Goal: Information Seeking & Learning: Learn about a topic

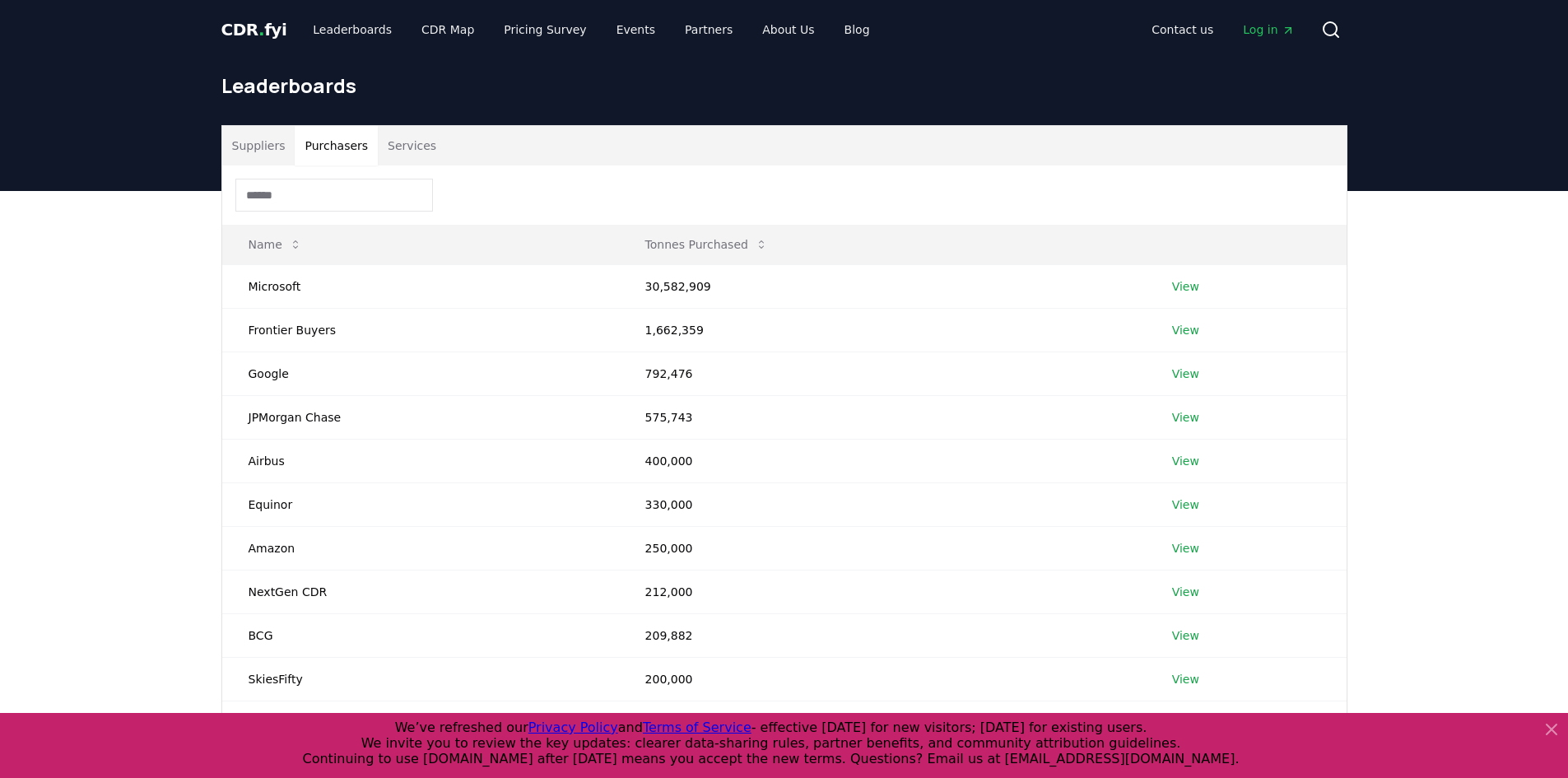
click at [422, 147] on button "Services" at bounding box center [411, 146] width 68 height 39
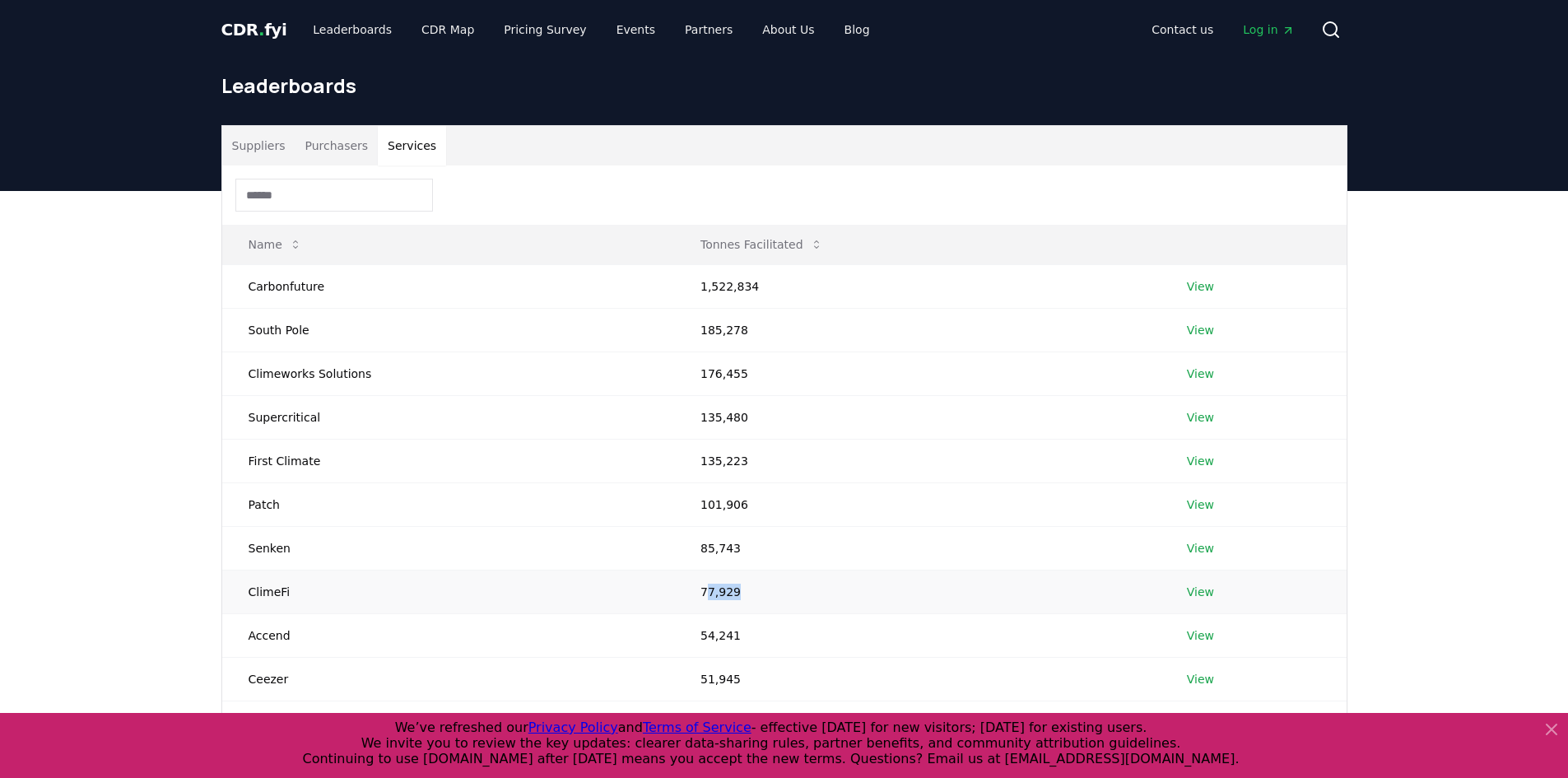
drag, startPoint x: 744, startPoint y: 589, endPoint x: 752, endPoint y: 587, distance: 8.2
click at [752, 587] on td "77,929" at bounding box center [918, 591] width 487 height 44
drag, startPoint x: 710, startPoint y: 552, endPoint x: 736, endPoint y: 552, distance: 26.0
click at [736, 552] on td "85,743" at bounding box center [918, 547] width 487 height 44
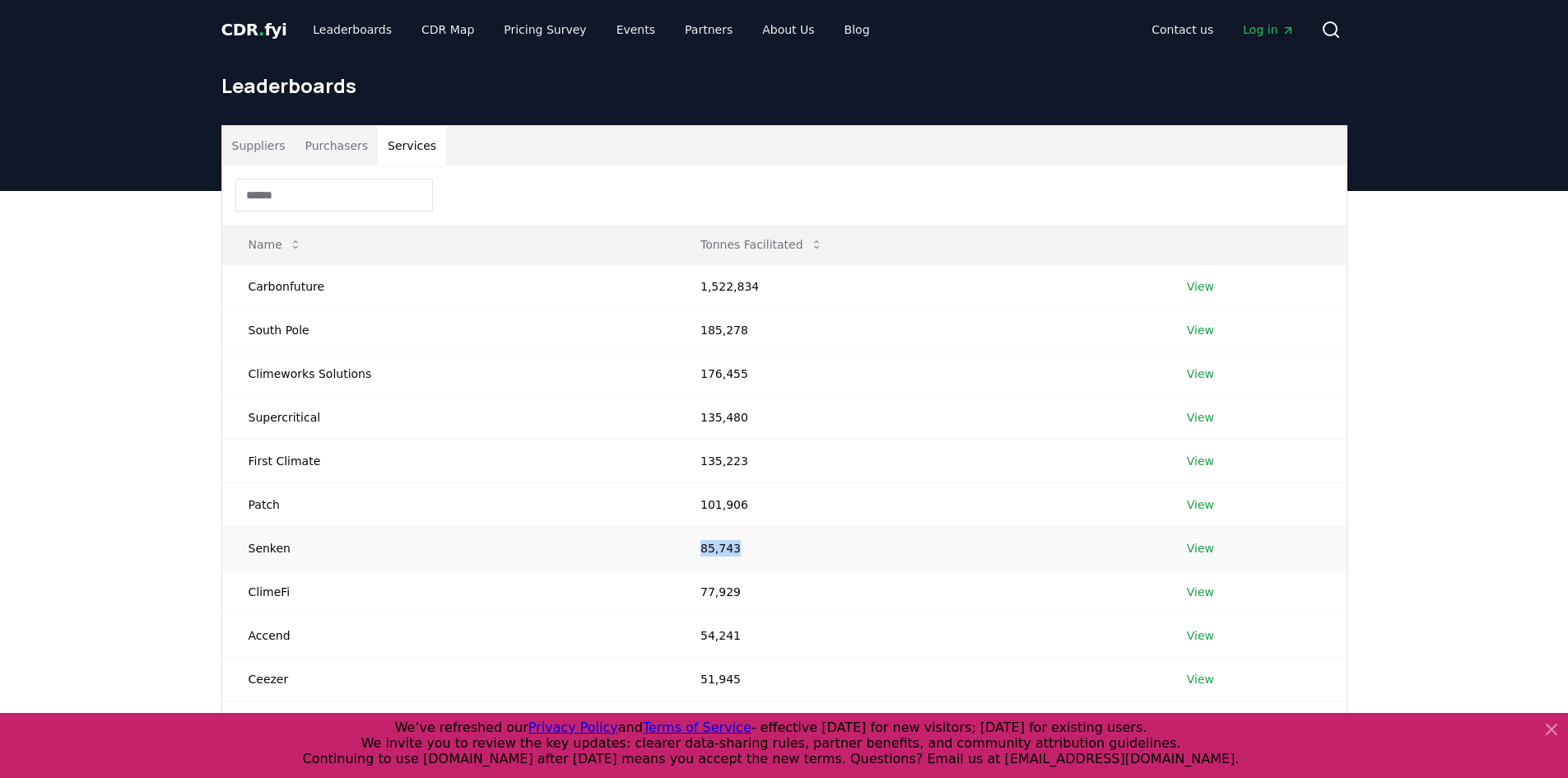
click at [736, 552] on td "85,743" at bounding box center [918, 547] width 487 height 44
drag, startPoint x: 684, startPoint y: 556, endPoint x: 720, endPoint y: 556, distance: 36.0
click at [720, 556] on td "85,743" at bounding box center [918, 547] width 487 height 44
drag, startPoint x: 685, startPoint y: 591, endPoint x: 733, endPoint y: 591, distance: 48.0
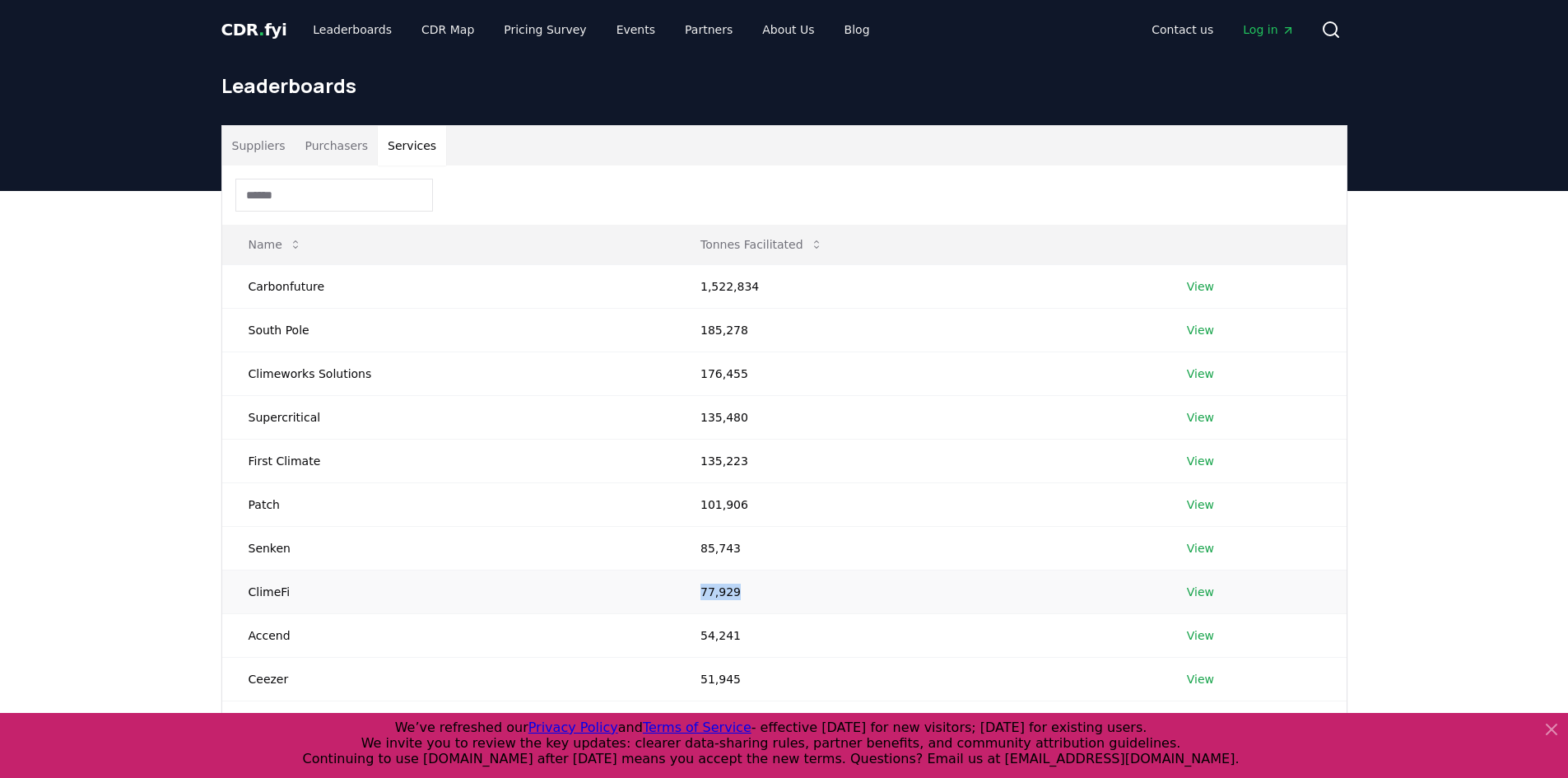
click at [733, 591] on td "77,929" at bounding box center [918, 591] width 487 height 44
click at [719, 591] on td "77,929" at bounding box center [918, 591] width 487 height 44
click at [747, 591] on td "77,929" at bounding box center [918, 591] width 487 height 44
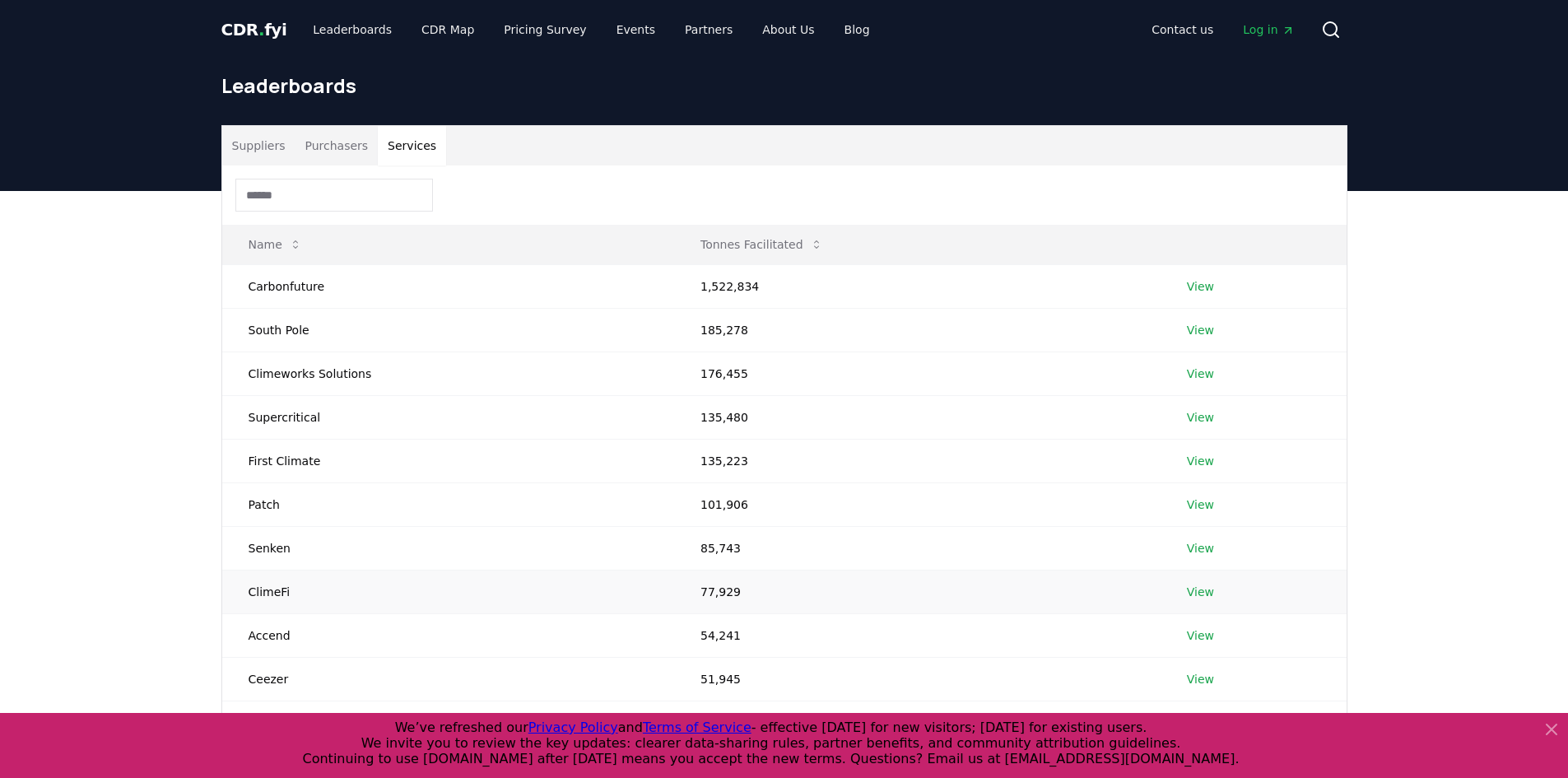
click at [1200, 594] on link "View" at bounding box center [1200, 591] width 28 height 17
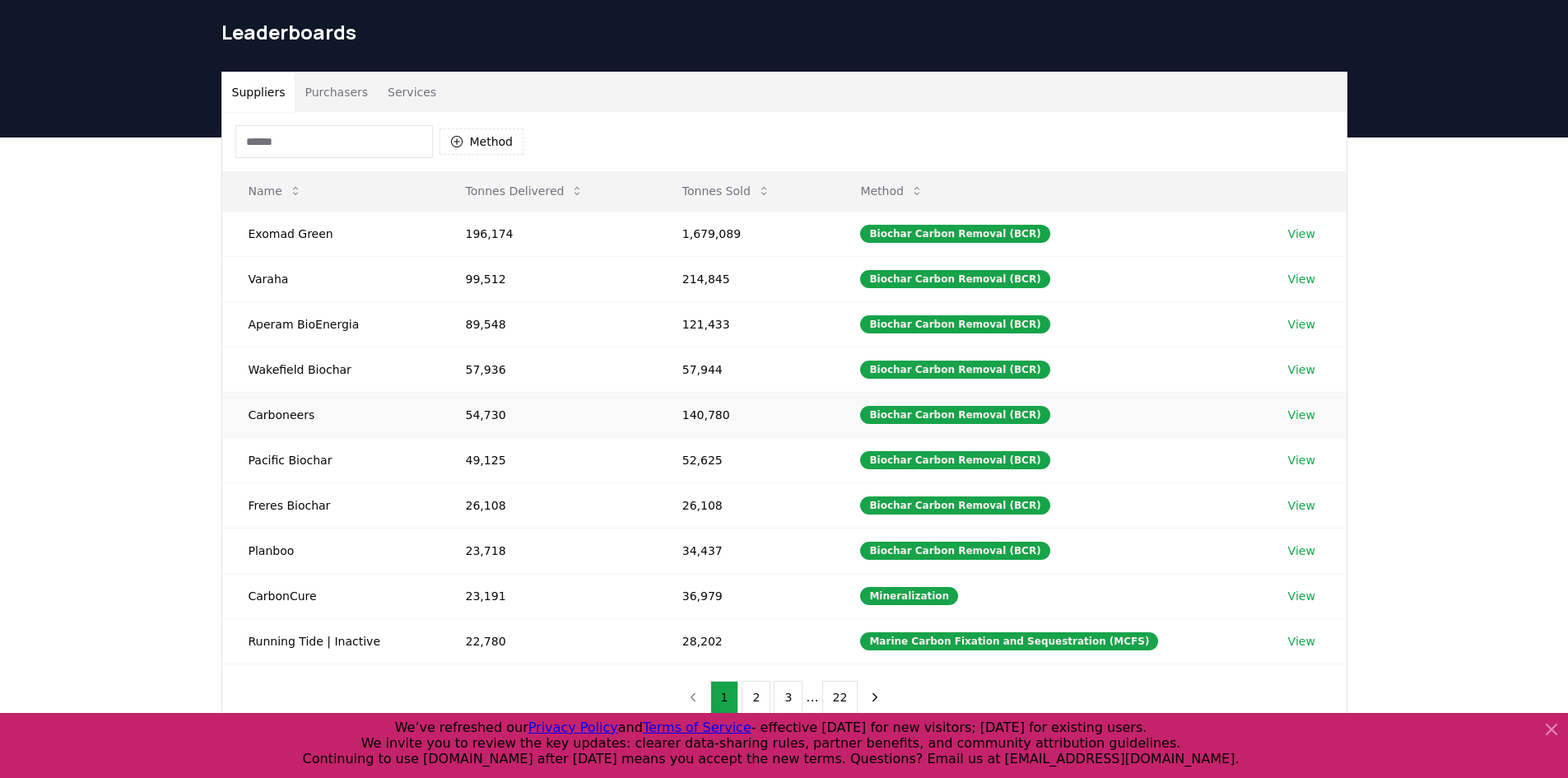
scroll to position [83, 0]
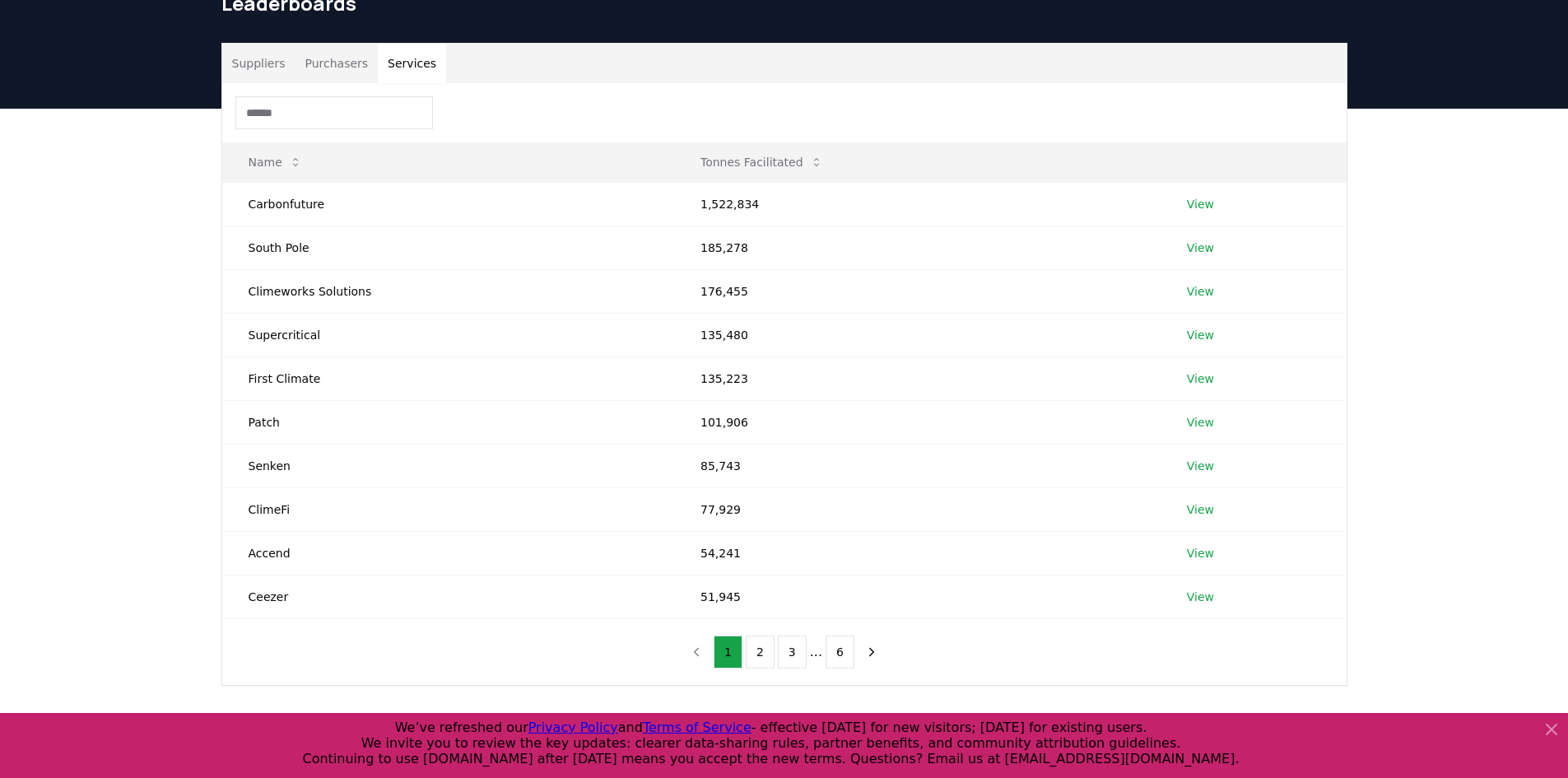
click at [398, 68] on button "Services" at bounding box center [411, 63] width 68 height 39
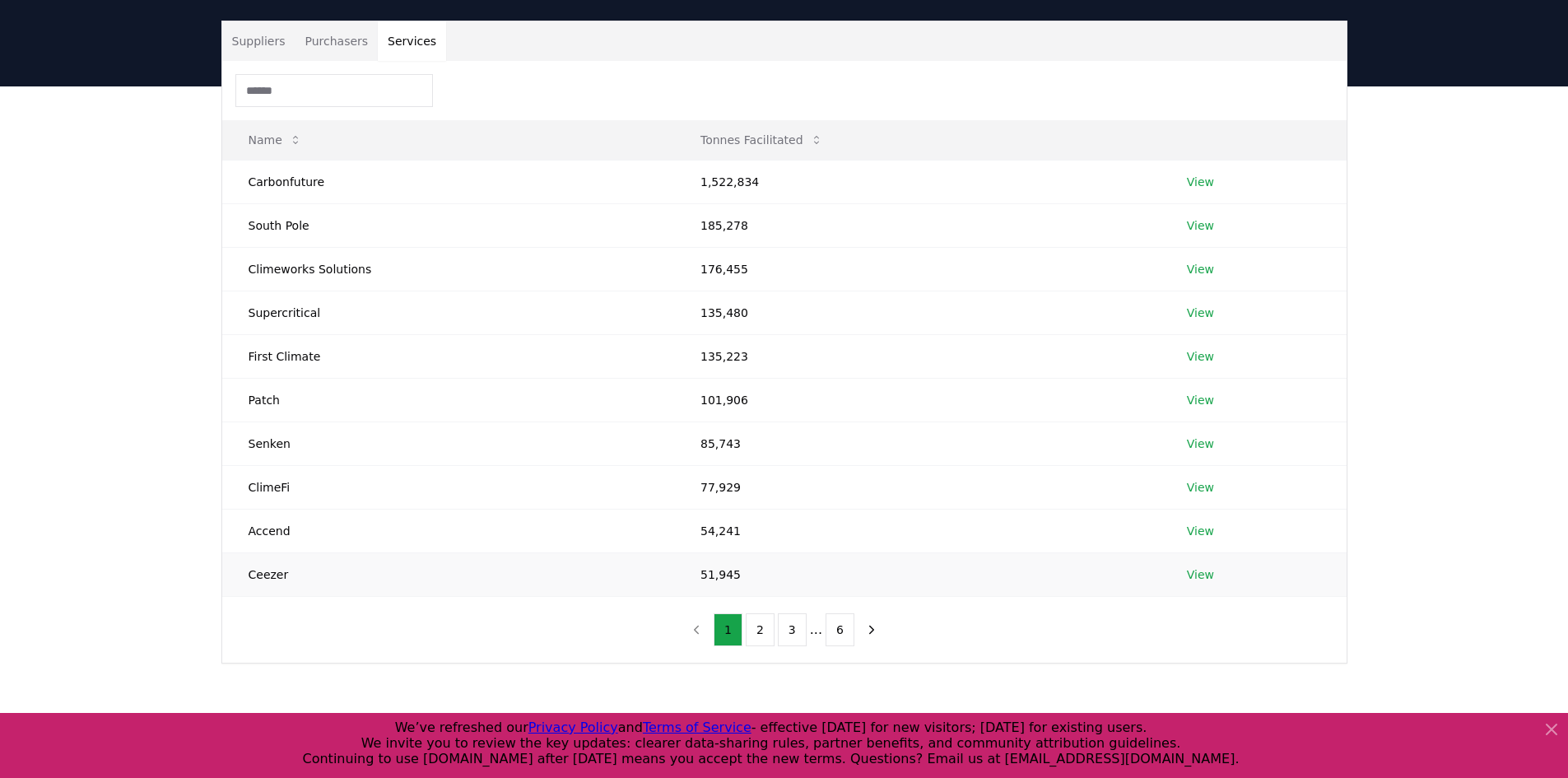
scroll to position [0, 0]
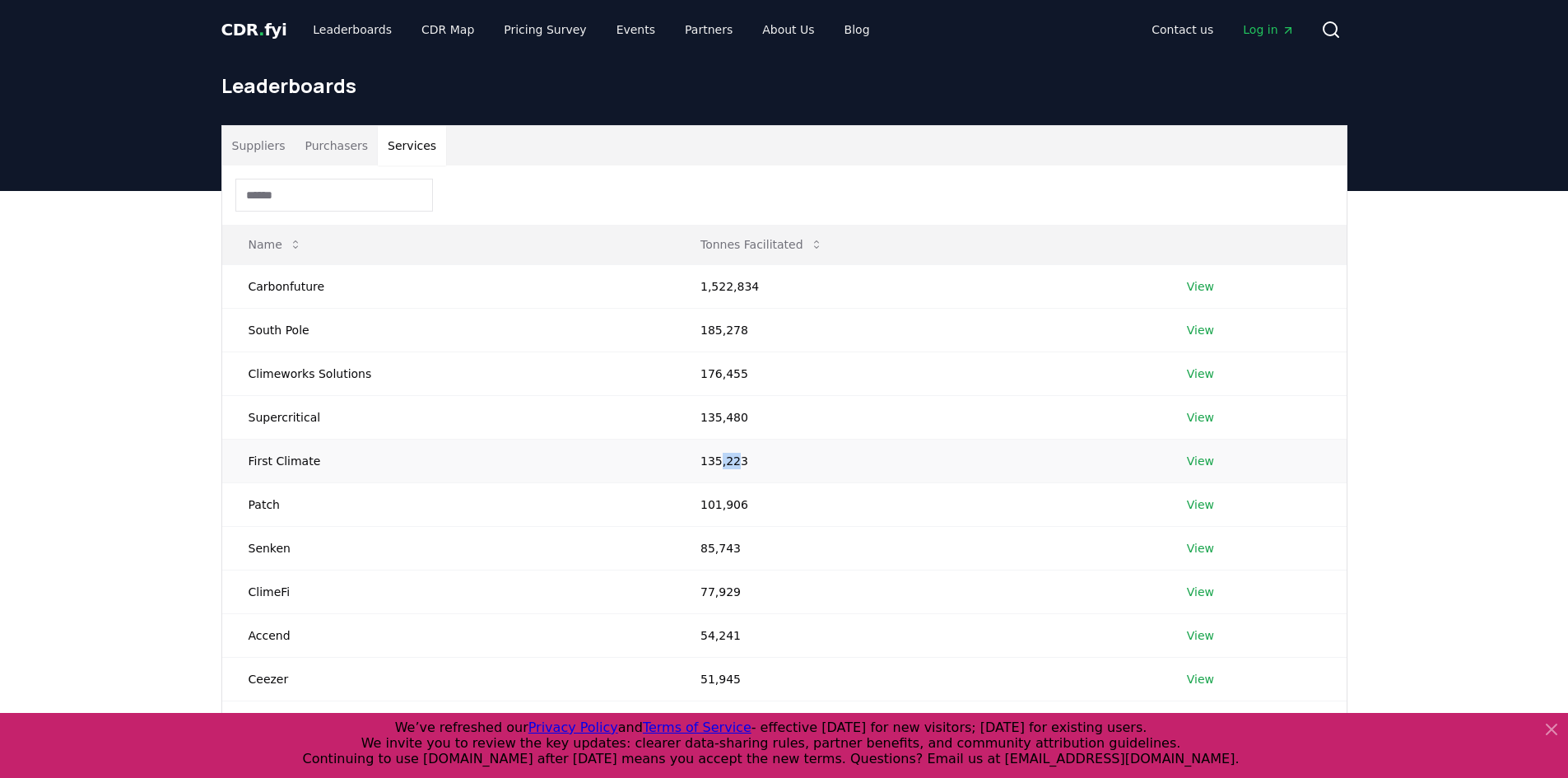
drag, startPoint x: 711, startPoint y: 462, endPoint x: 727, endPoint y: 462, distance: 16.0
click at [727, 462] on td "135,223" at bounding box center [918, 460] width 487 height 44
click at [273, 149] on button "Suppliers" at bounding box center [259, 146] width 73 height 39
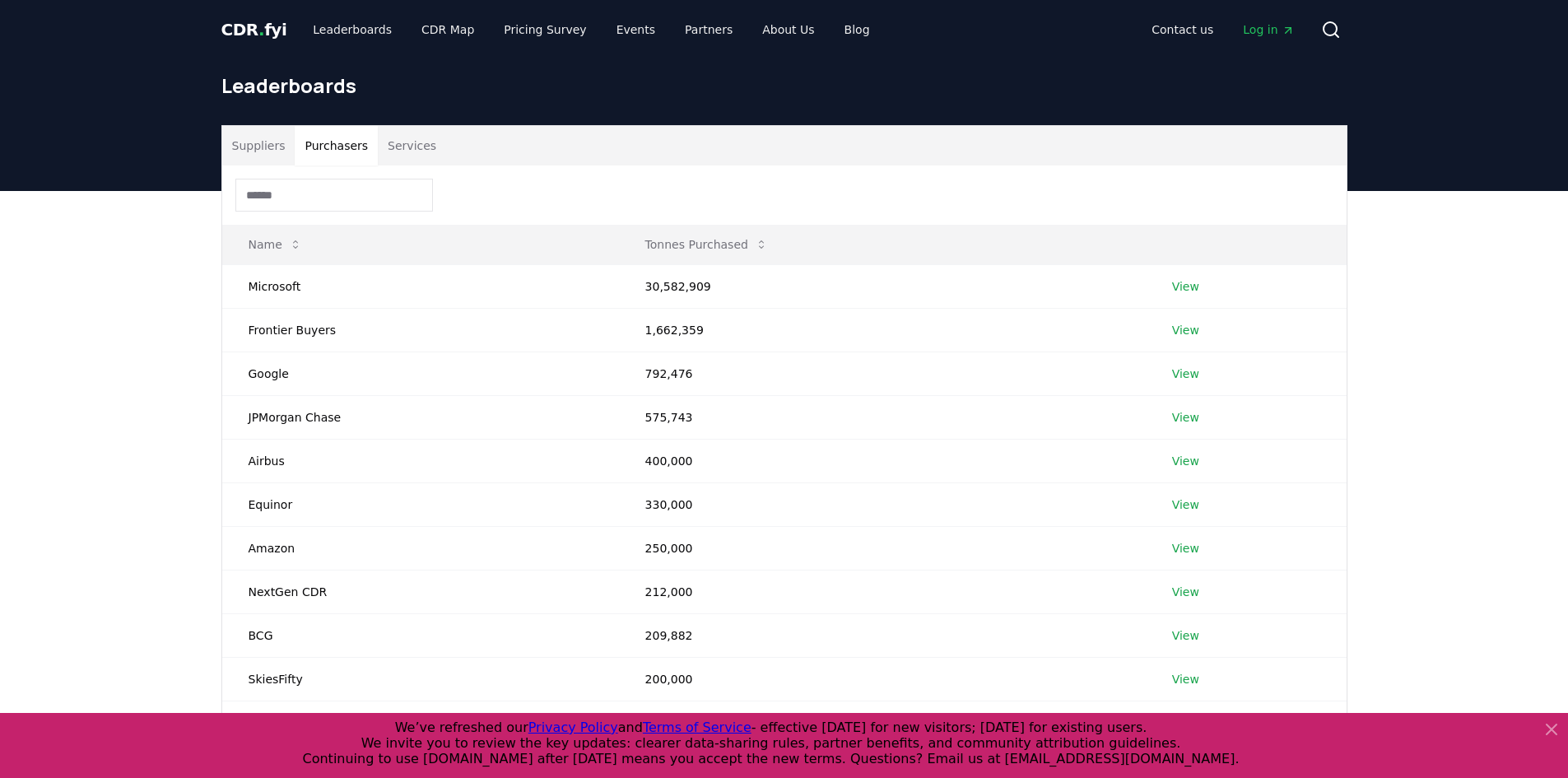
click at [319, 146] on button "Purchasers" at bounding box center [337, 146] width 84 height 39
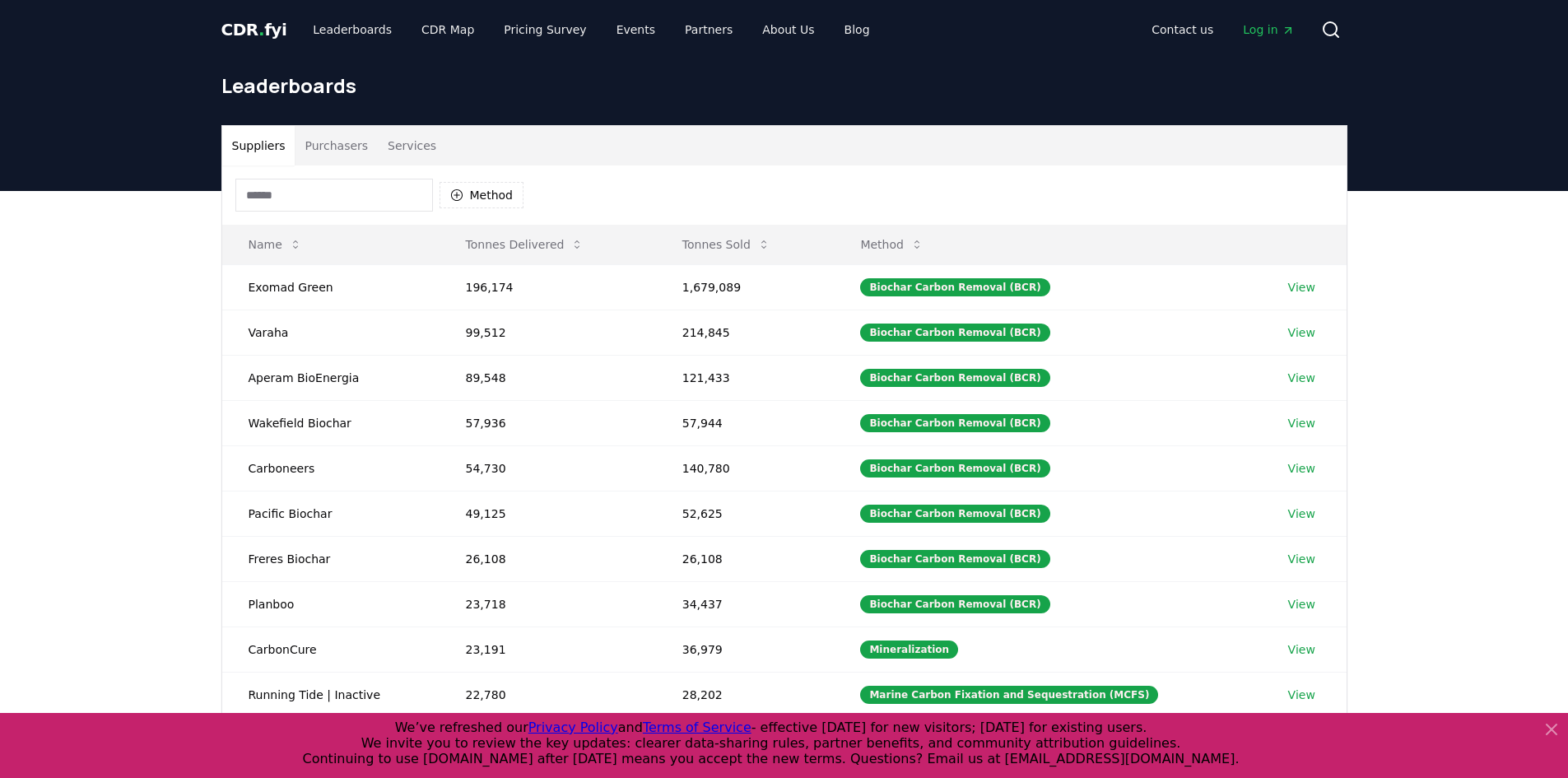
click at [268, 151] on button "Suppliers" at bounding box center [259, 146] width 73 height 39
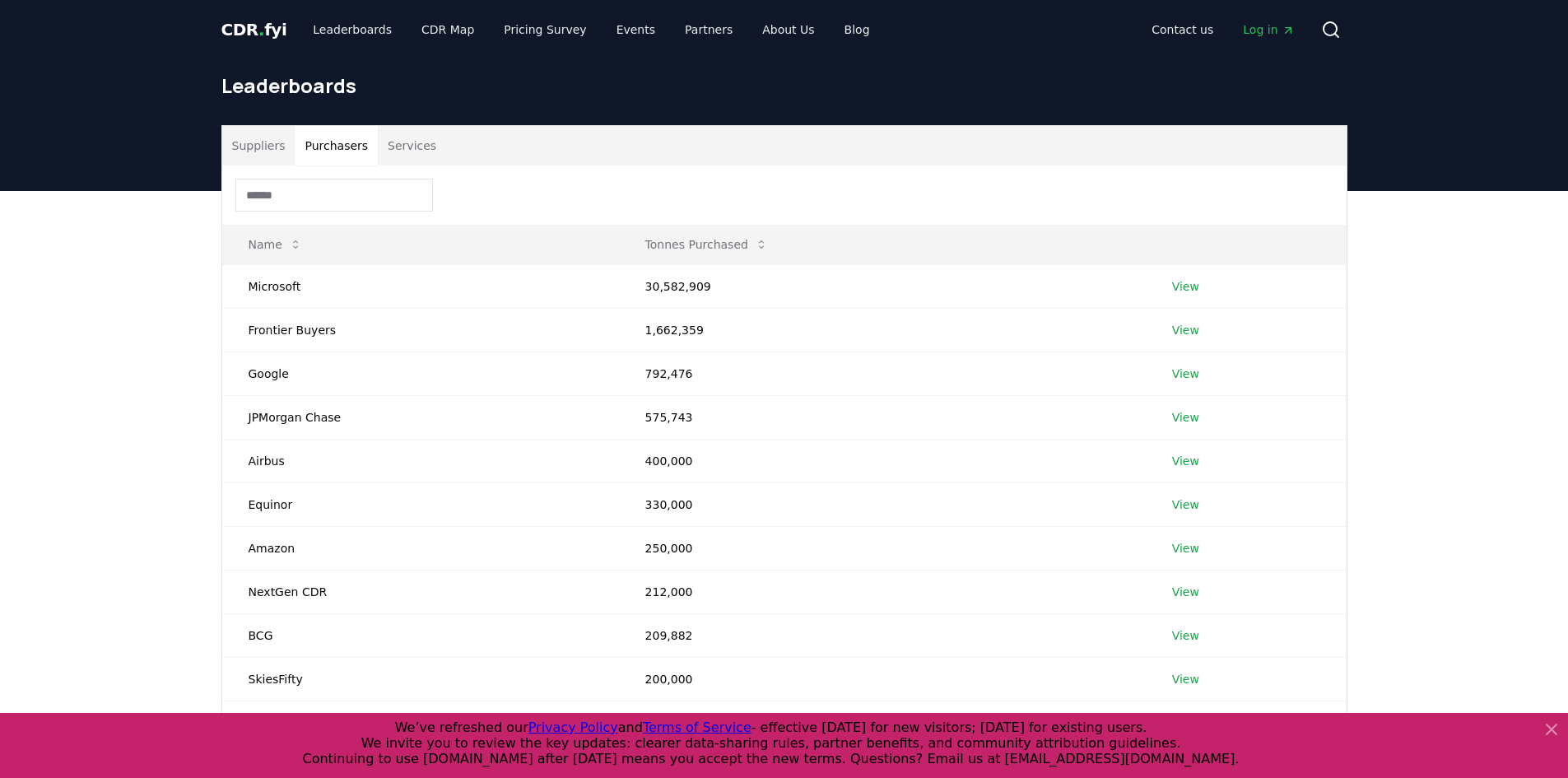
click at [303, 151] on button "Purchasers" at bounding box center [337, 146] width 84 height 39
click at [383, 149] on button "Services" at bounding box center [411, 146] width 68 height 39
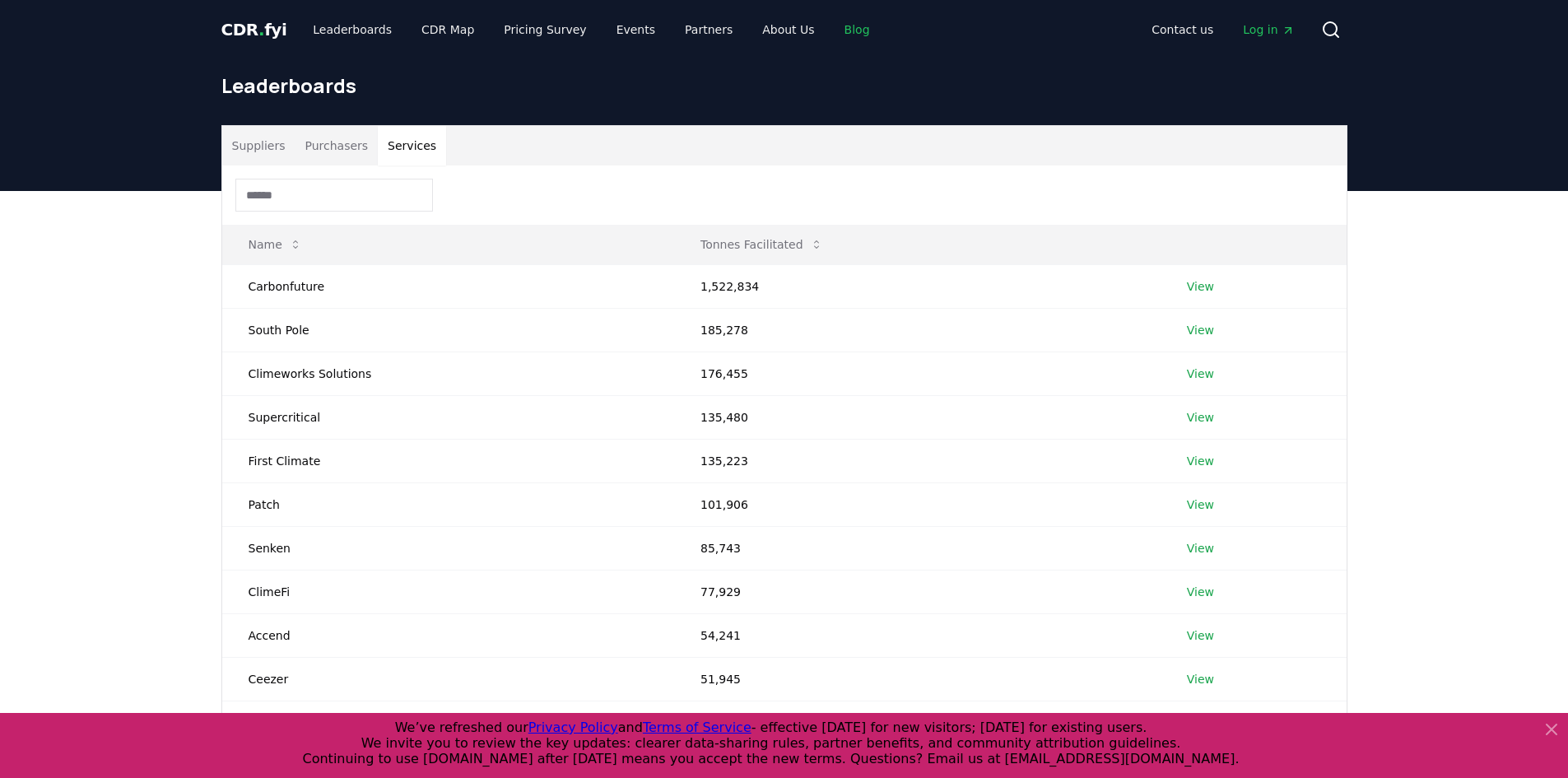
click at [832, 27] on link "Blog" at bounding box center [857, 29] width 52 height 29
